Goal: Information Seeking & Learning: Learn about a topic

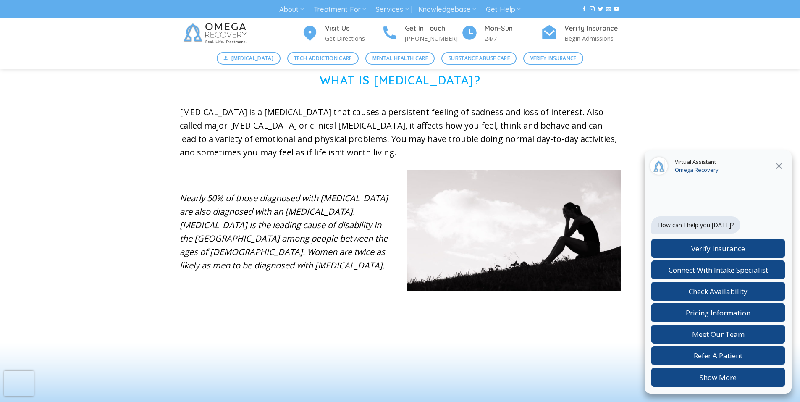
scroll to position [300, 0]
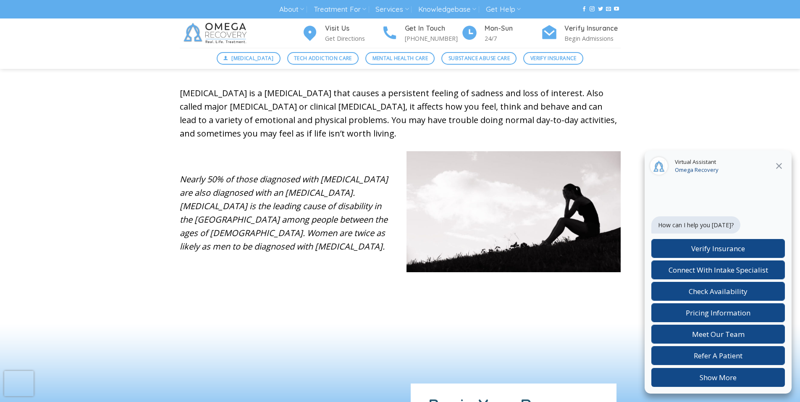
click at [221, 269] on div "Nearly 50% of those diagnosed with [MEDICAL_DATA] are also diagnosed with an [M…" at bounding box center [286, 218] width 227 height 118
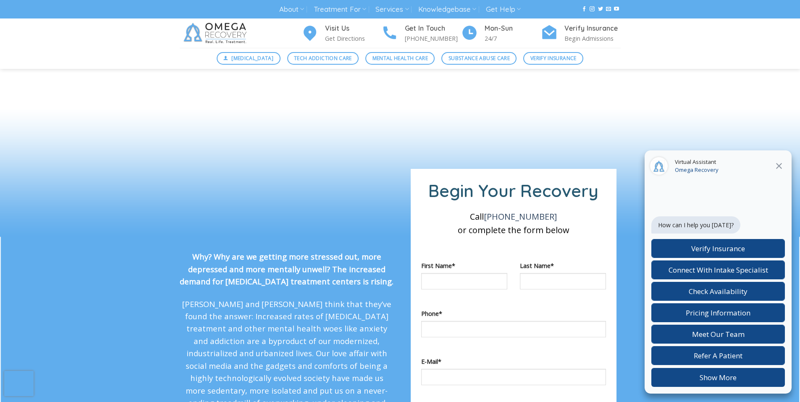
scroll to position [514, 0]
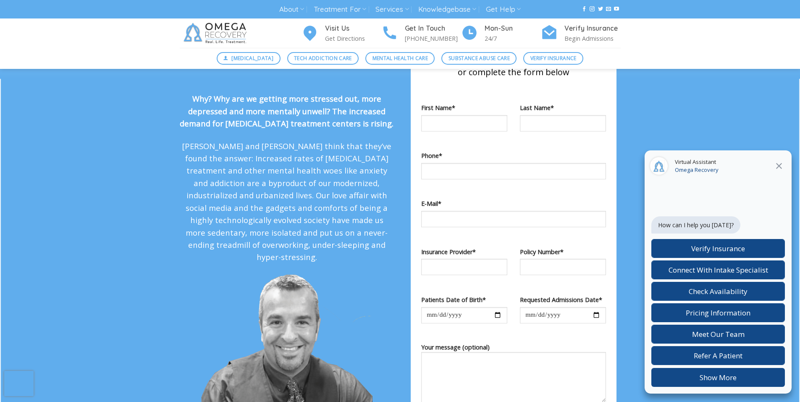
click at [219, 273] on img at bounding box center [286, 361] width 171 height 177
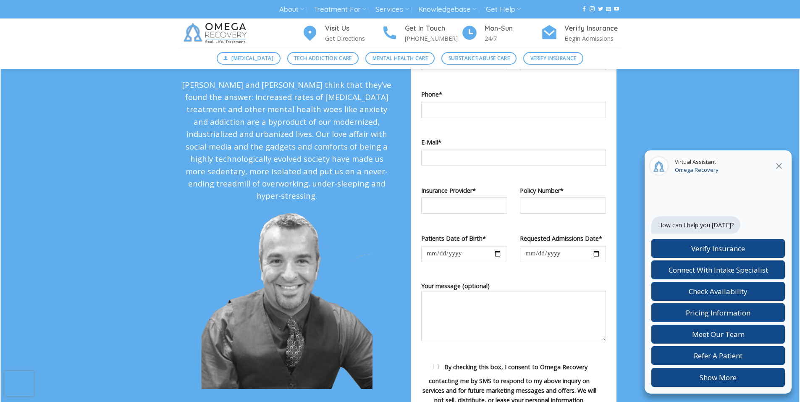
scroll to position [719, 0]
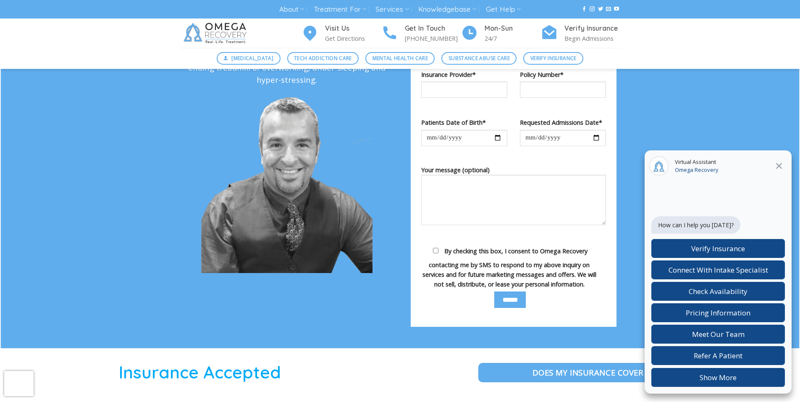
click at [220, 269] on div "Why? Why are we getting more stressed out, more depressed and more mentally unw…" at bounding box center [400, 94] width 454 height 509
click at [220, 268] on div "Why? Why are we getting more stressed out, more depressed and more mentally unw…" at bounding box center [400, 94] width 454 height 509
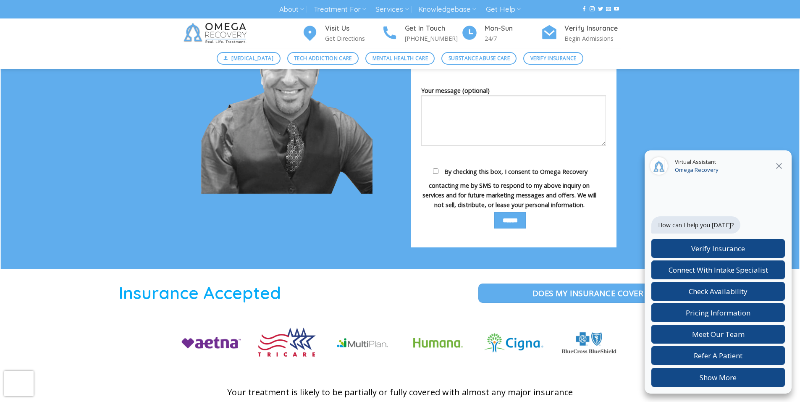
click at [220, 269] on div at bounding box center [400, 359] width 800 height 180
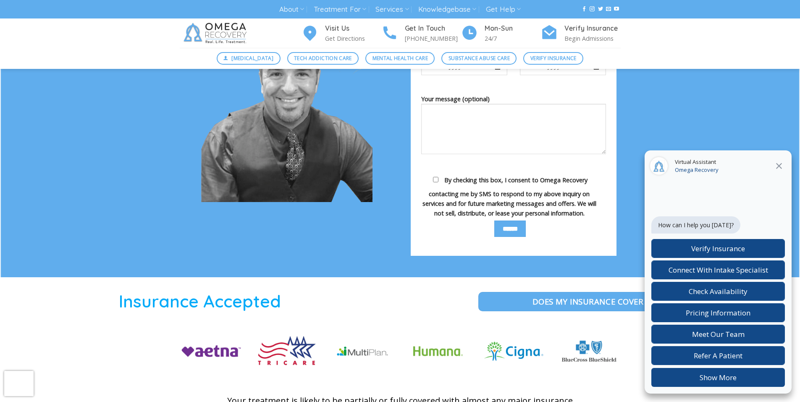
click at [220, 268] on div "Why? Why are we getting more stressed out, more depressed and more mentally unw…" at bounding box center [400, 23] width 454 height 509
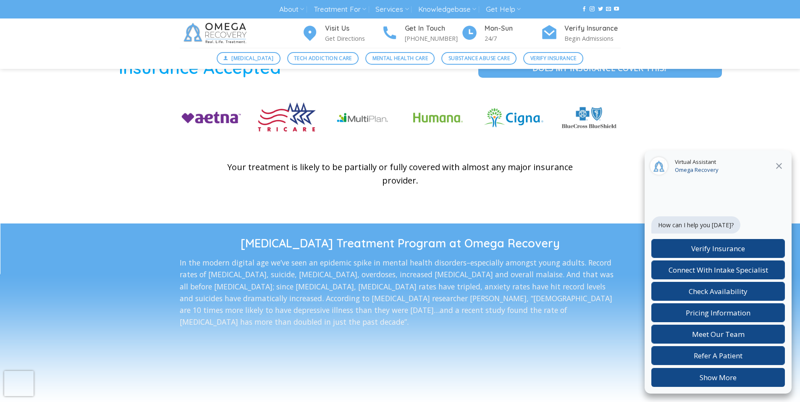
scroll to position [1164, 0]
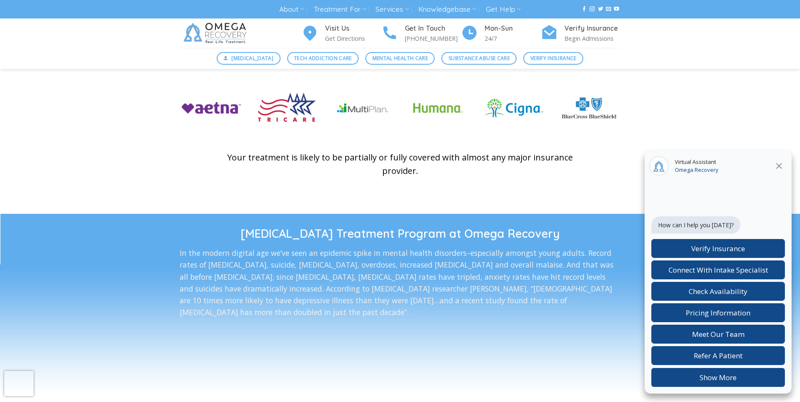
click at [220, 269] on p "In the modern digital age we’ve seen an epidemic spike in mental health disorde…" at bounding box center [400, 282] width 441 height 71
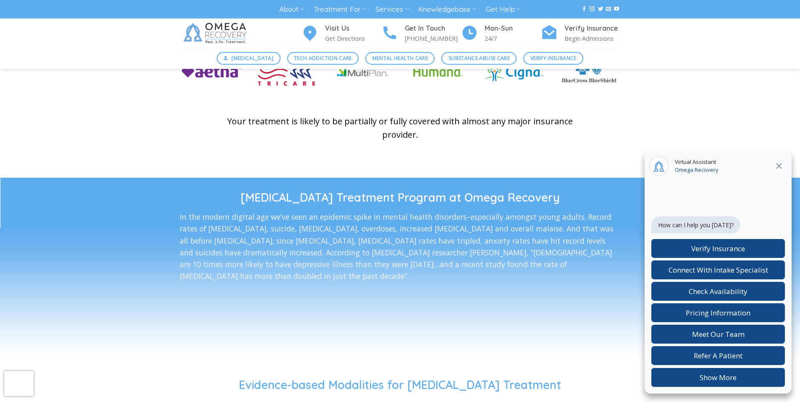
scroll to position [1207, 0]
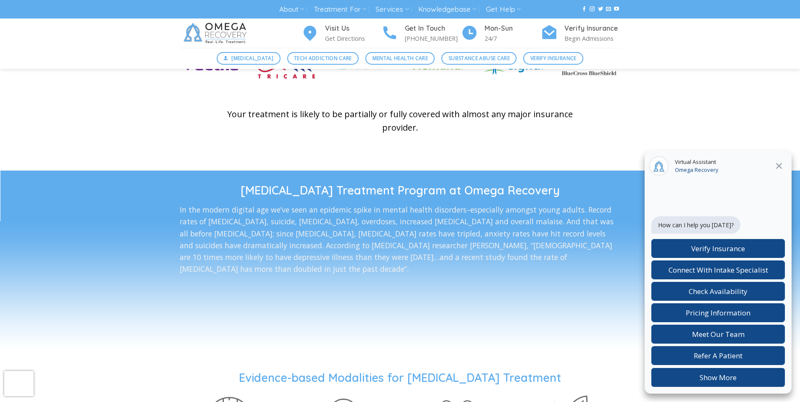
click at [147, 376] on h1 "Evidence-based Modalities for [MEDICAL_DATA] Treatment" at bounding box center [400, 377] width 800 height 15
click at [146, 376] on h1 "Evidence-based Modalities for [MEDICAL_DATA] Treatment" at bounding box center [400, 377] width 800 height 15
click at [146, 375] on h1 "Evidence-based Modalities for [MEDICAL_DATA] Treatment" at bounding box center [400, 377] width 800 height 15
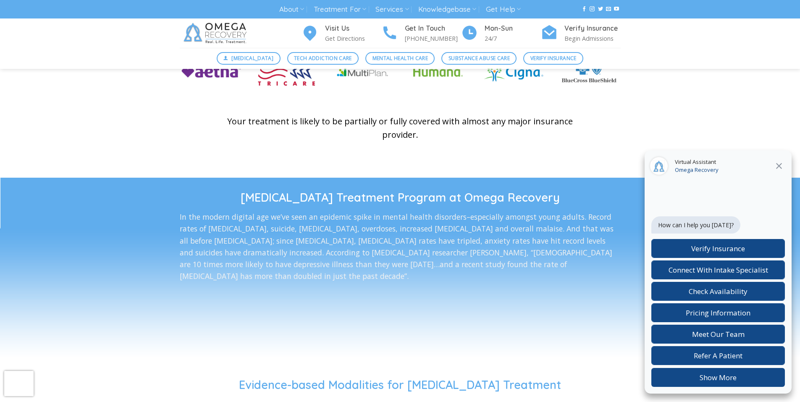
scroll to position [1202, 0]
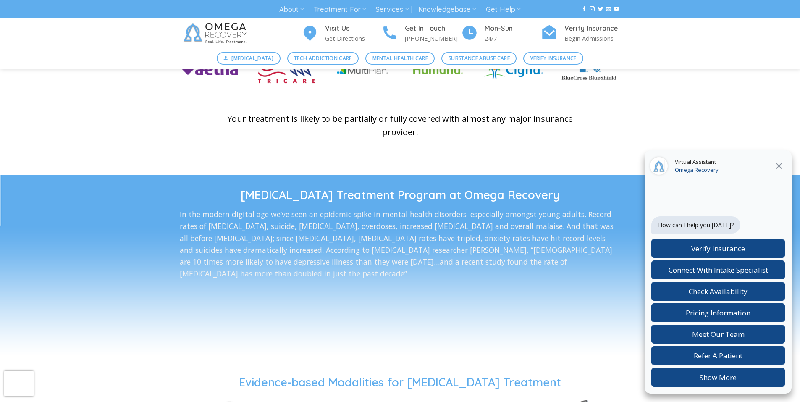
click at [217, 269] on p "In the modern digital age we’ve seen an epidemic spike in mental health disorde…" at bounding box center [400, 243] width 441 height 71
click at [218, 269] on p "In the modern digital age we’ve seen an epidemic spike in mental health disorde…" at bounding box center [400, 243] width 441 height 71
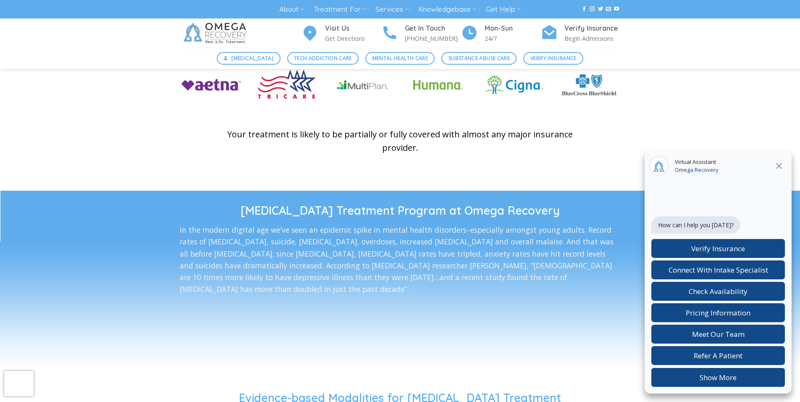
scroll to position [1186, 0]
click at [218, 270] on p "In the modern digital age we’ve seen an epidemic spike in mental health disorde…" at bounding box center [400, 259] width 441 height 71
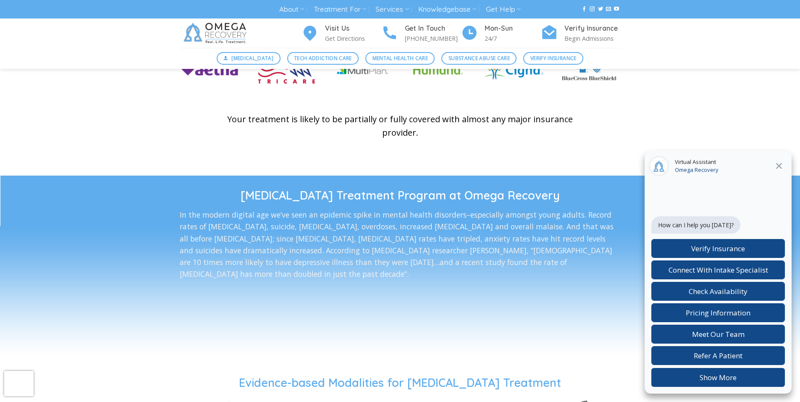
scroll to position [1208, 0]
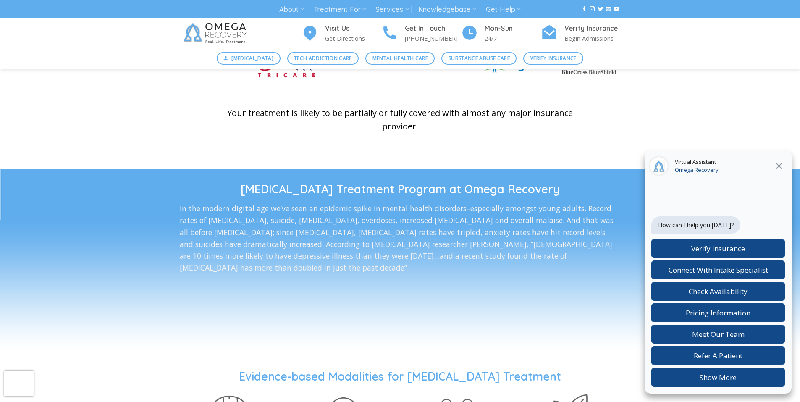
click at [147, 376] on h1 "Evidence-based Modalities for [MEDICAL_DATA] Treatment" at bounding box center [400, 376] width 800 height 15
click at [223, 268] on p "In the modern digital age we’ve seen an epidemic spike in mental health disorde…" at bounding box center [400, 237] width 441 height 71
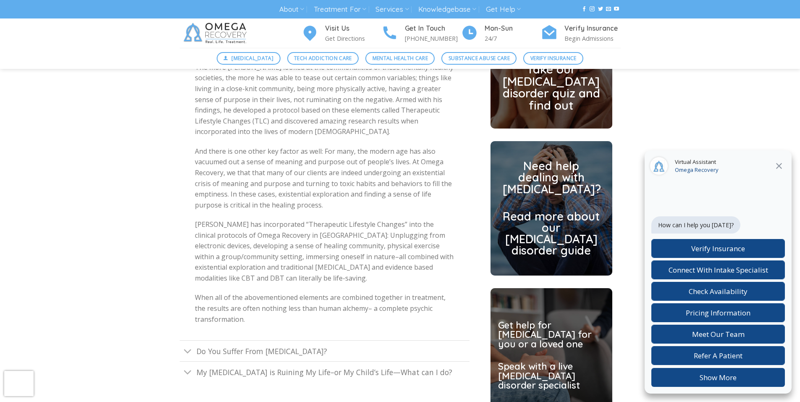
scroll to position [1900, 0]
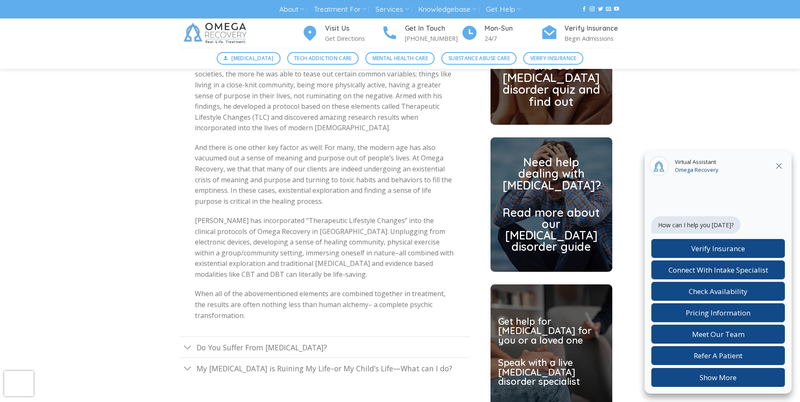
click at [223, 269] on p "[PERSON_NAME] has incorporated “Therapeutic Lifestyle Changes” into the clinica…" at bounding box center [324, 247] width 259 height 65
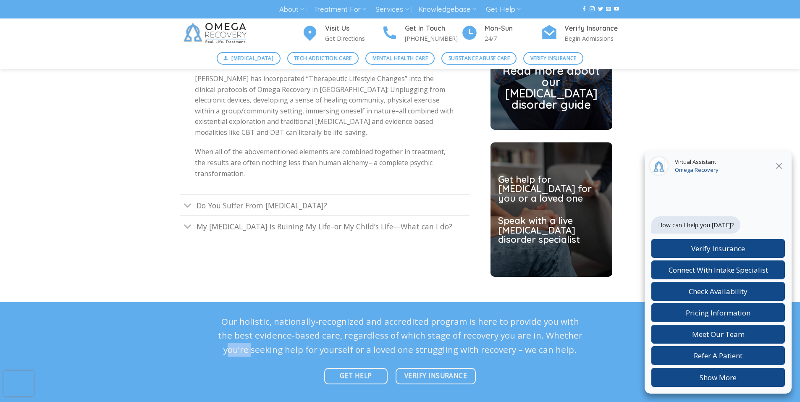
scroll to position [2044, 0]
